Goal: Task Accomplishment & Management: Manage account settings

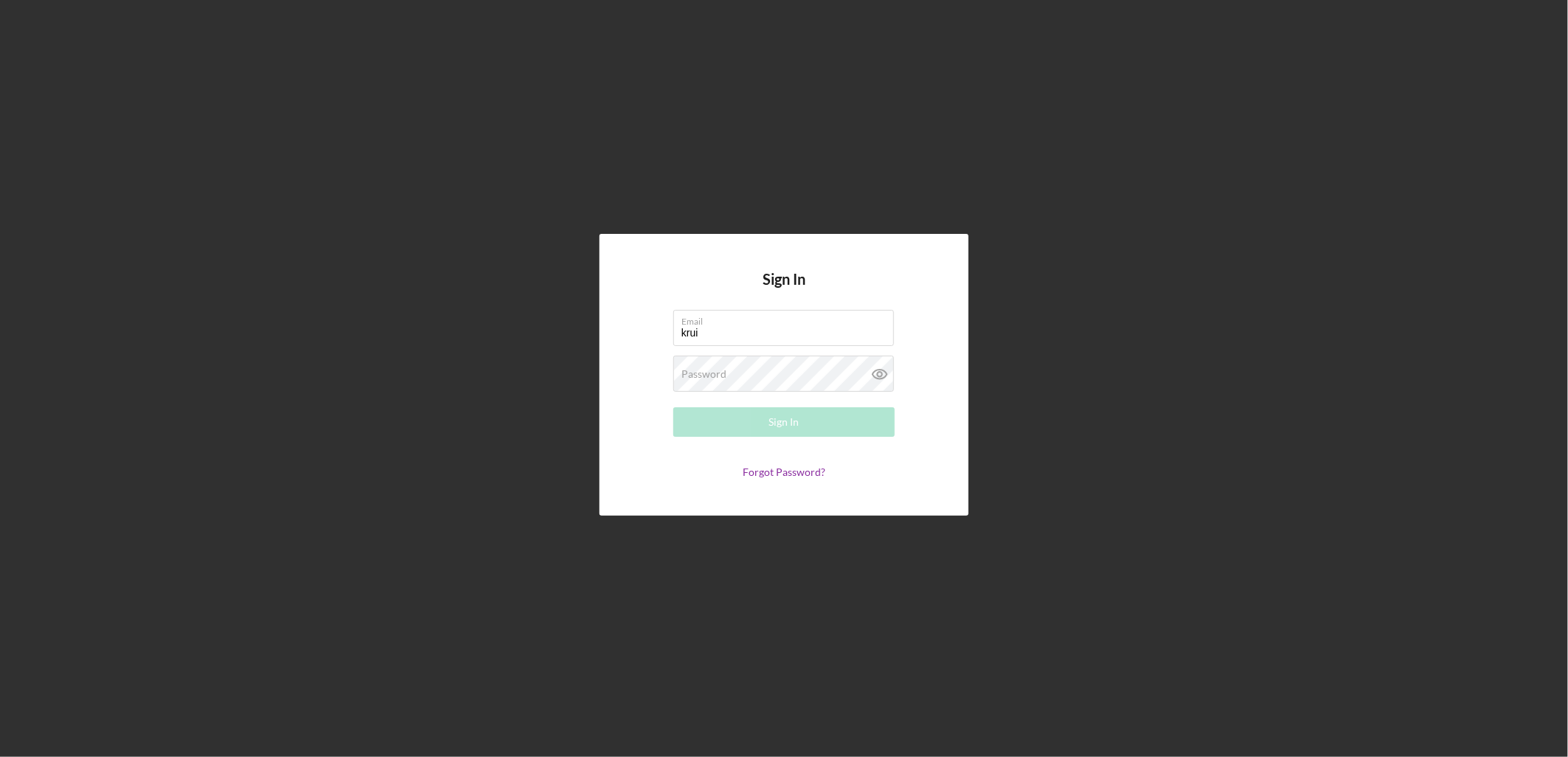
type input "[EMAIL_ADDRESS][DOMAIN_NAME]"
click at [862, 380] on icon at bounding box center [879, 374] width 37 height 37
click at [673, 407] on button "Sign In" at bounding box center [784, 422] width 221 height 29
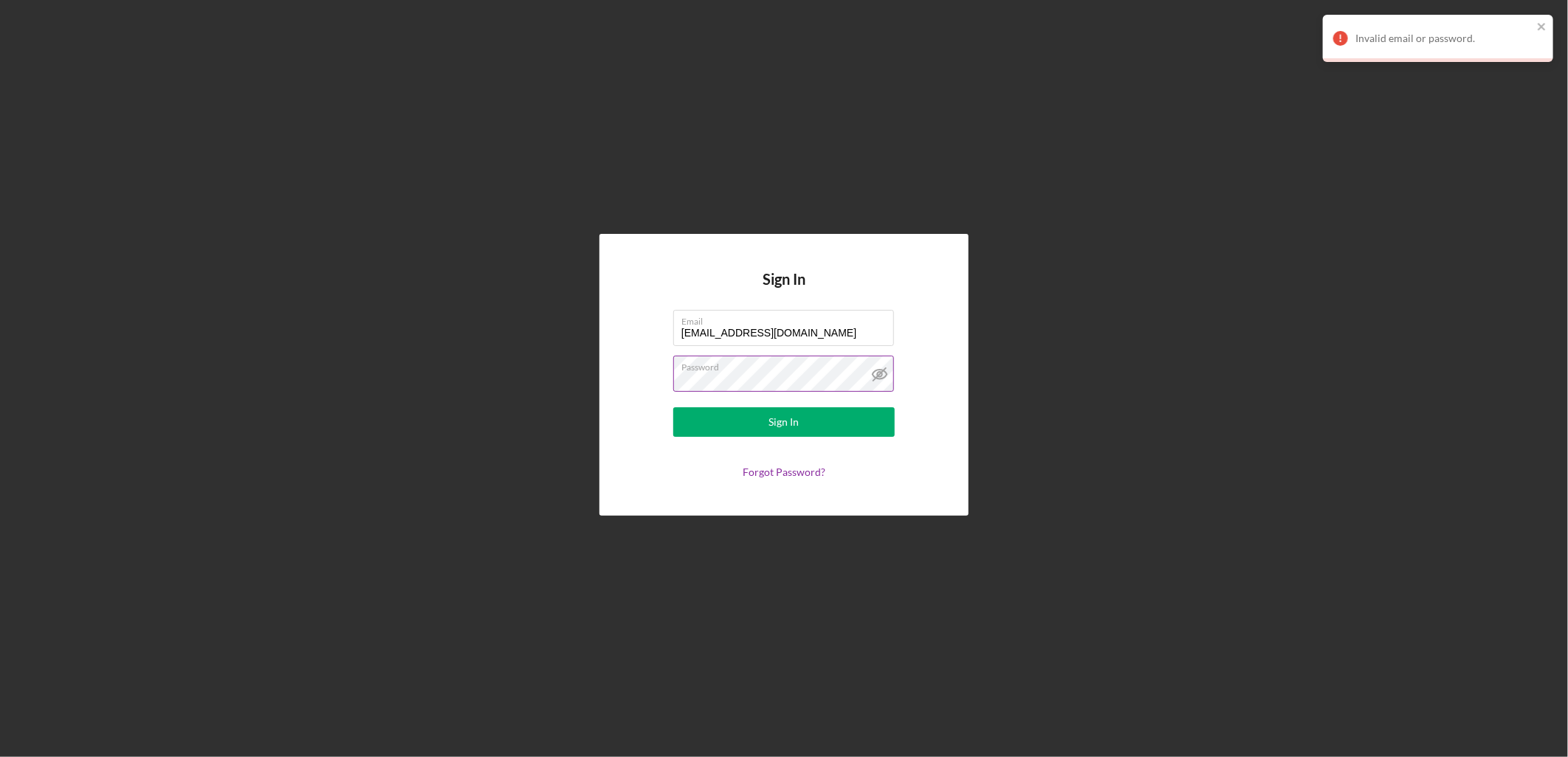
click at [467, 389] on div "Sign In Email [EMAIL_ADDRESS][DOMAIN_NAME] Password Sign In Forgot Password?" at bounding box center [784, 374] width 1554 height 750
click at [673, 407] on button "Sign In" at bounding box center [784, 422] width 221 height 29
click at [349, 401] on div "Sign In Email [EMAIL_ADDRESS][DOMAIN_NAME] Password Sign In Forgot Password?" at bounding box center [784, 374] width 1554 height 750
click at [673, 407] on button "Sign In" at bounding box center [784, 422] width 221 height 29
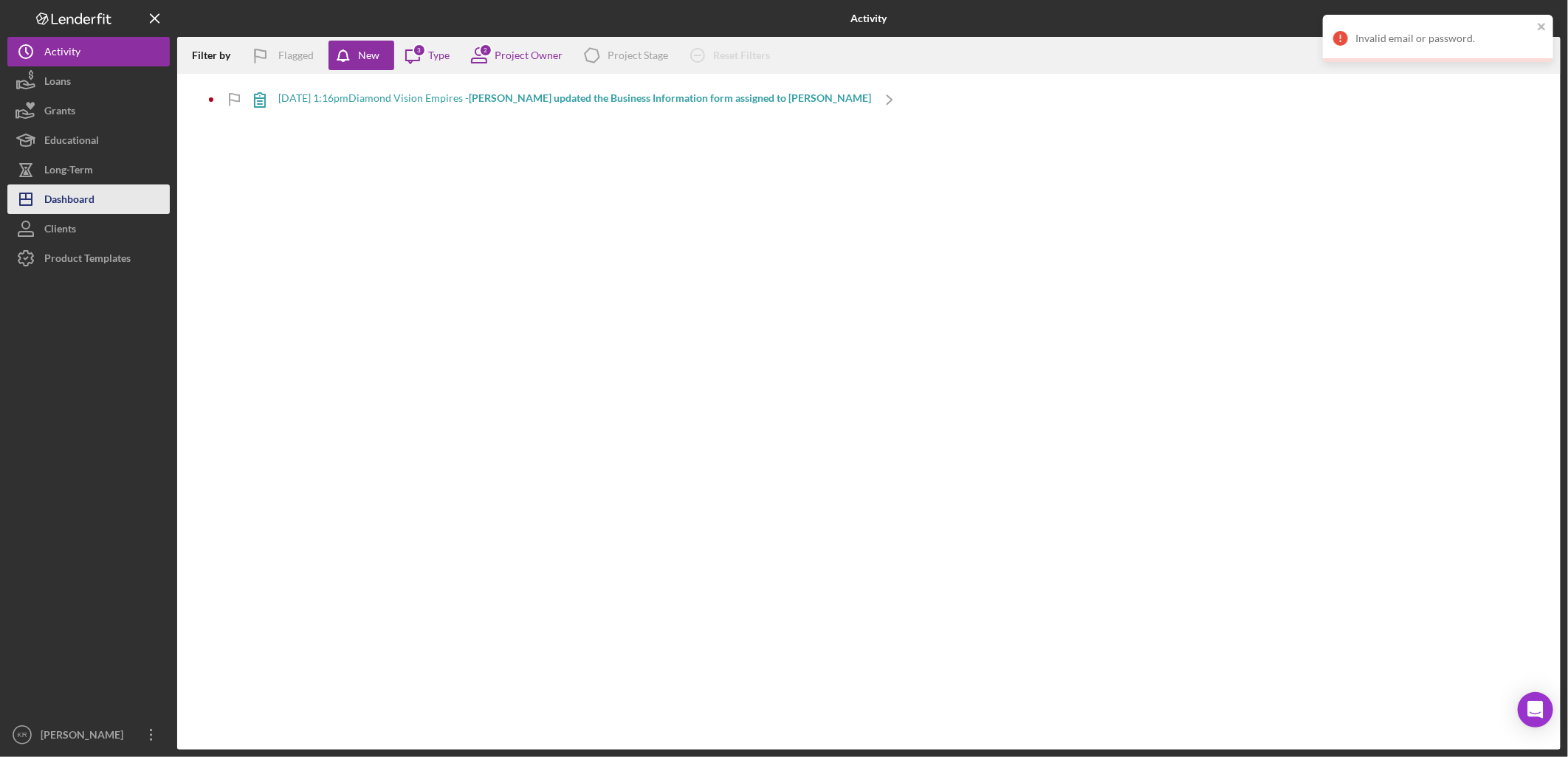
click at [49, 190] on div "Dashboard" at bounding box center [70, 201] width 50 height 33
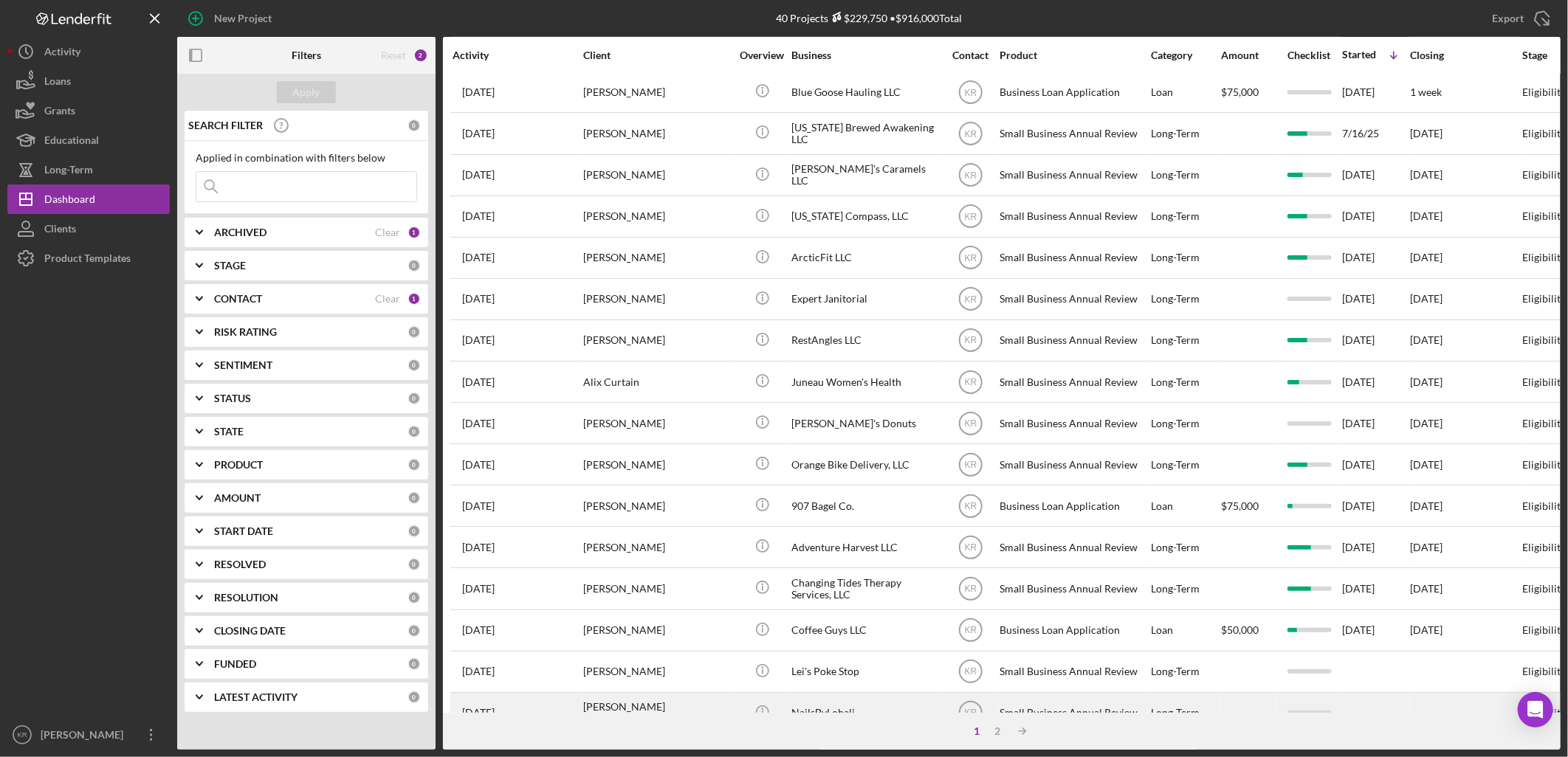
scroll to position [350, 0]
